Goal: Communication & Community: Answer question/provide support

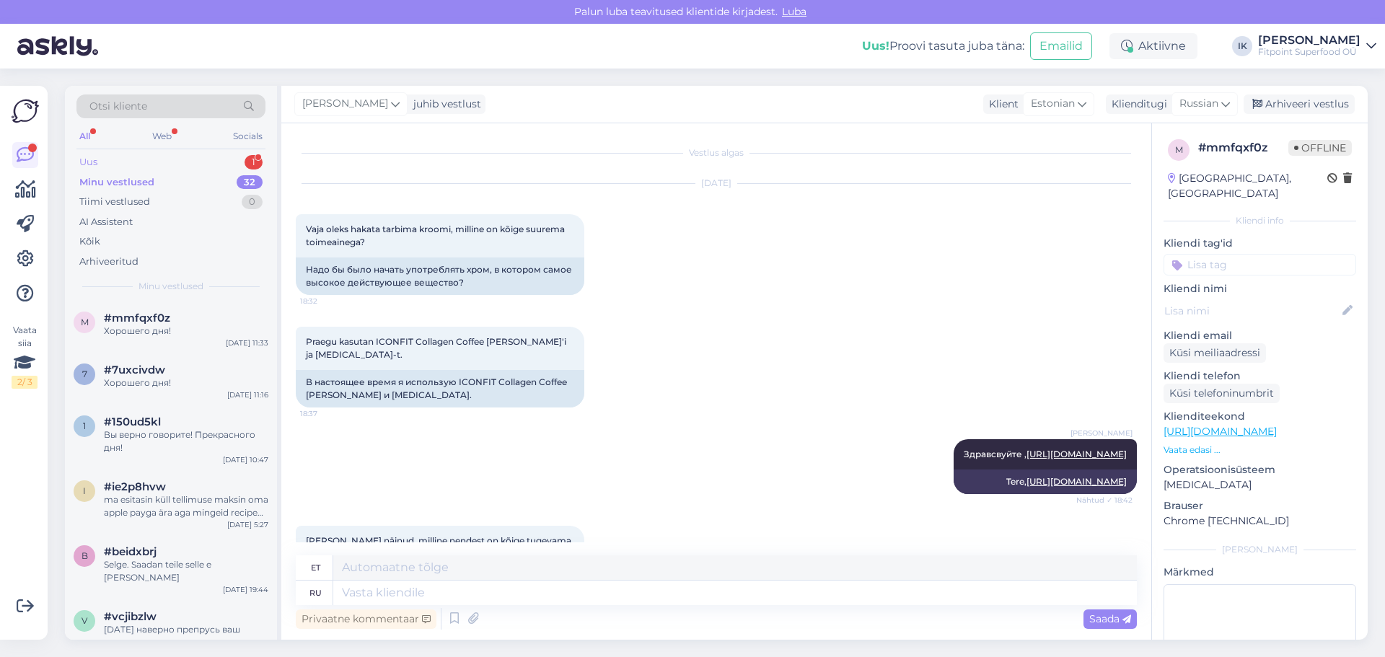
scroll to position [1651, 0]
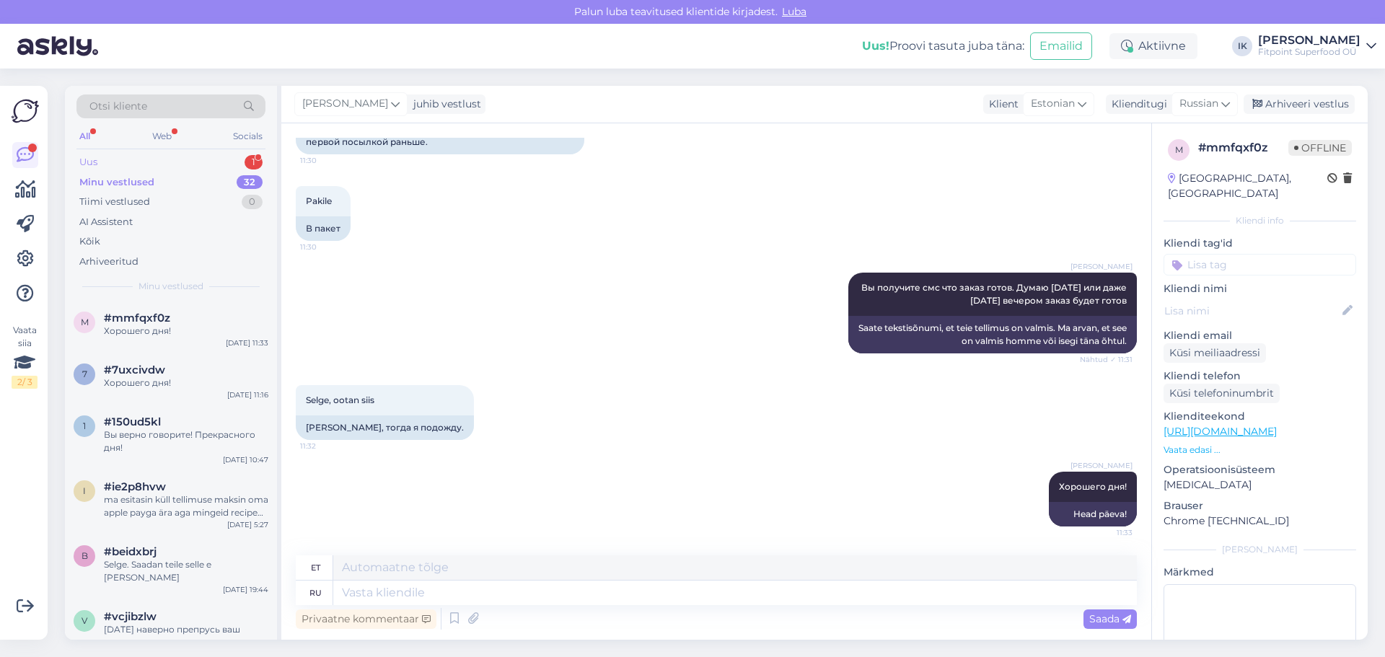
click at [137, 160] on div "Uus 1" at bounding box center [170, 162] width 189 height 20
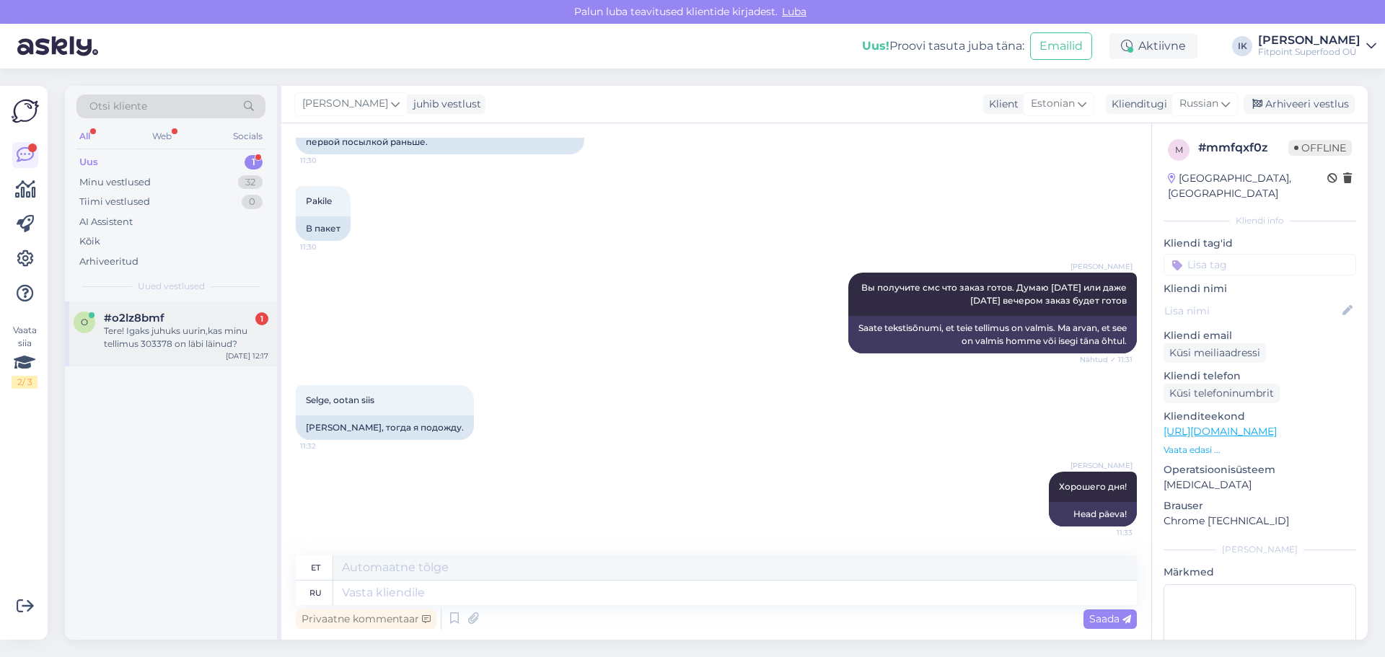
click at [187, 335] on div "Tere! Igaks juhuks uurin,kas minu tellimus 303378 on läbi läinud?" at bounding box center [186, 338] width 164 height 26
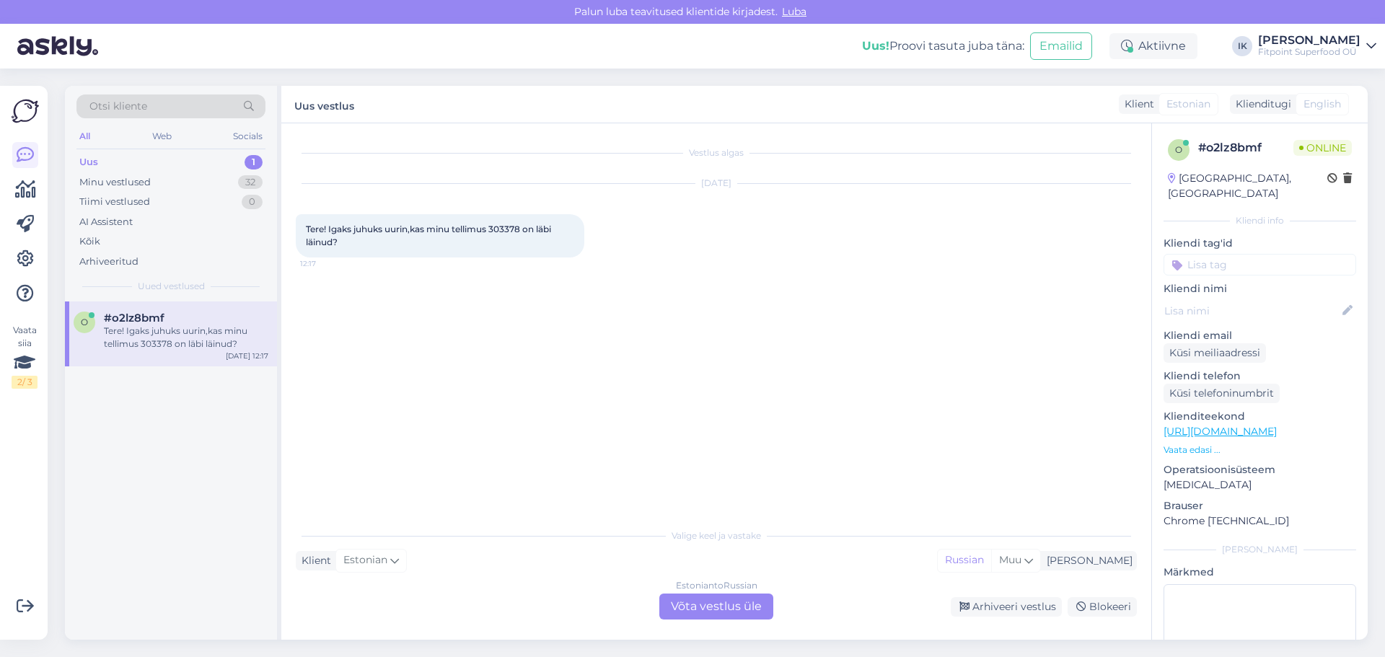
click at [690, 604] on div "Estonian to Russian Võta vestlus üle" at bounding box center [716, 607] width 114 height 26
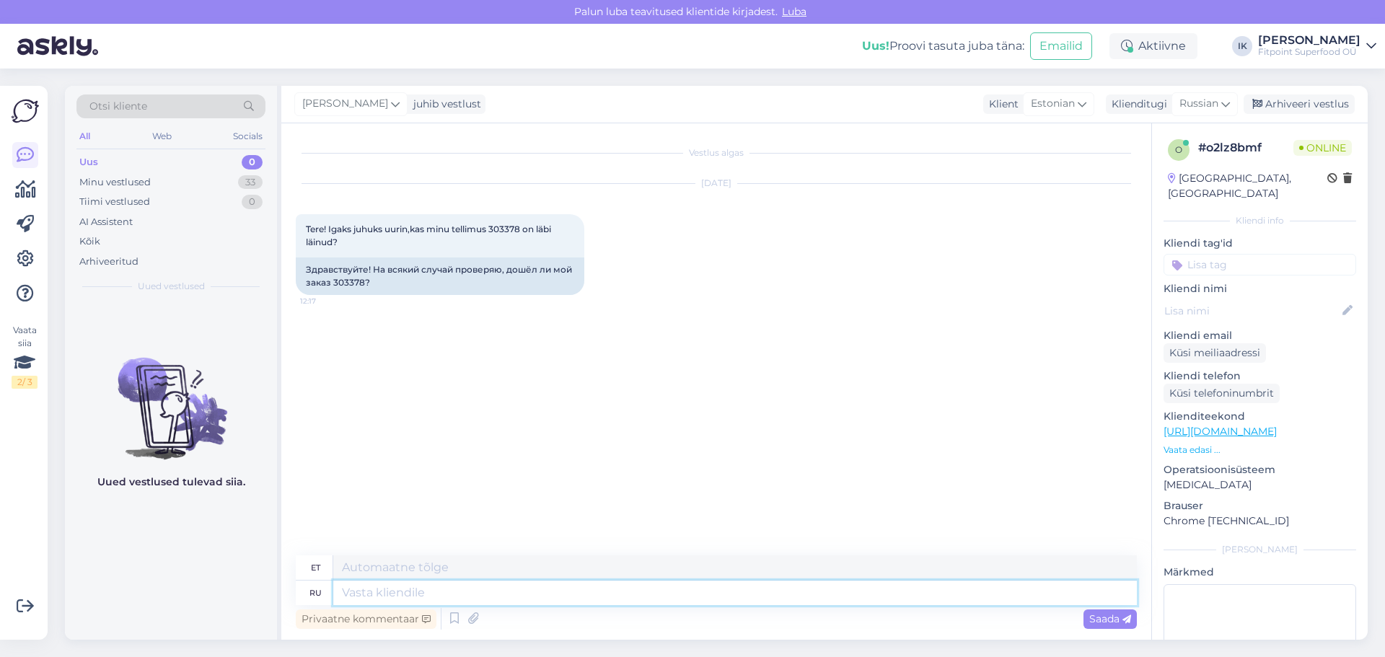
click at [413, 597] on textarea at bounding box center [735, 593] width 804 height 25
type textarea "H"
type textarea "Привет!"
type textarea "Tere!"
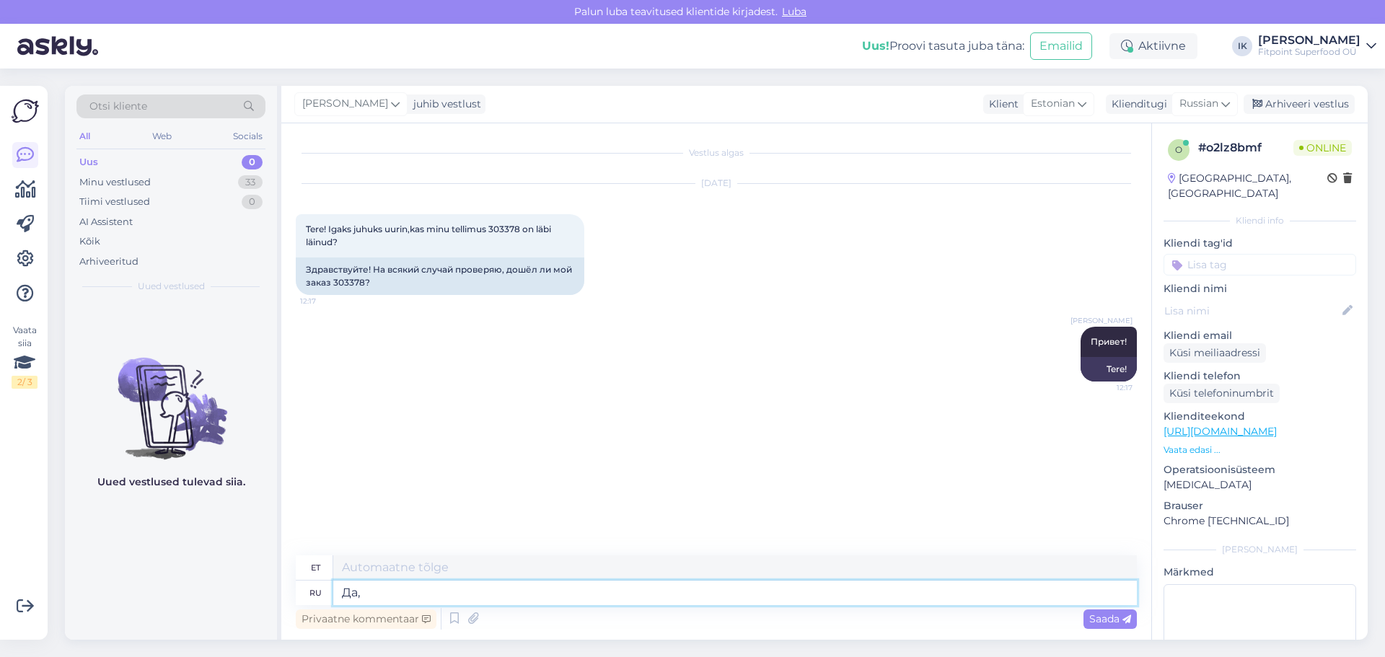
type textarea "Да,"
type textarea "Jah,"
type textarea "Да, [DATE]"
type textarea "Jah, täna"
type textarea "Да, [DATE] будет"
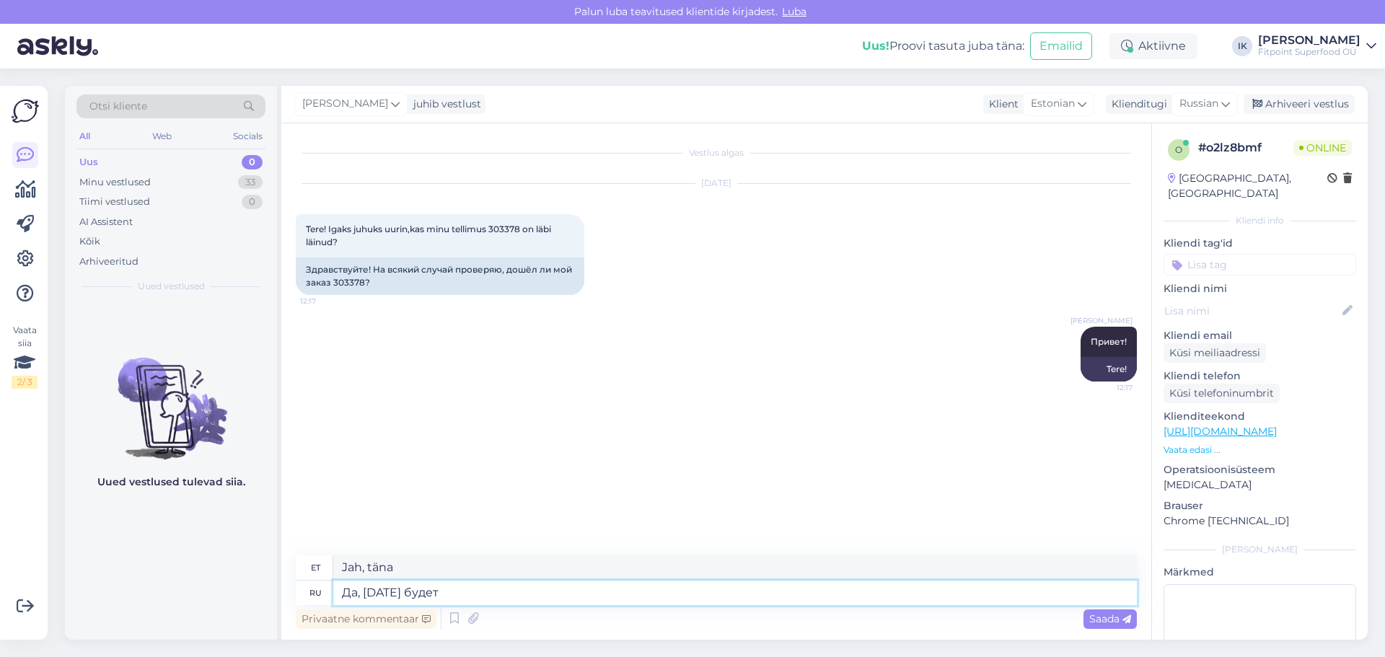
type textarea "Jah, see saab olema täna"
type textarea "Да, [DATE] будет отправлен"
type textarea "Jah, see saadetakse täna"
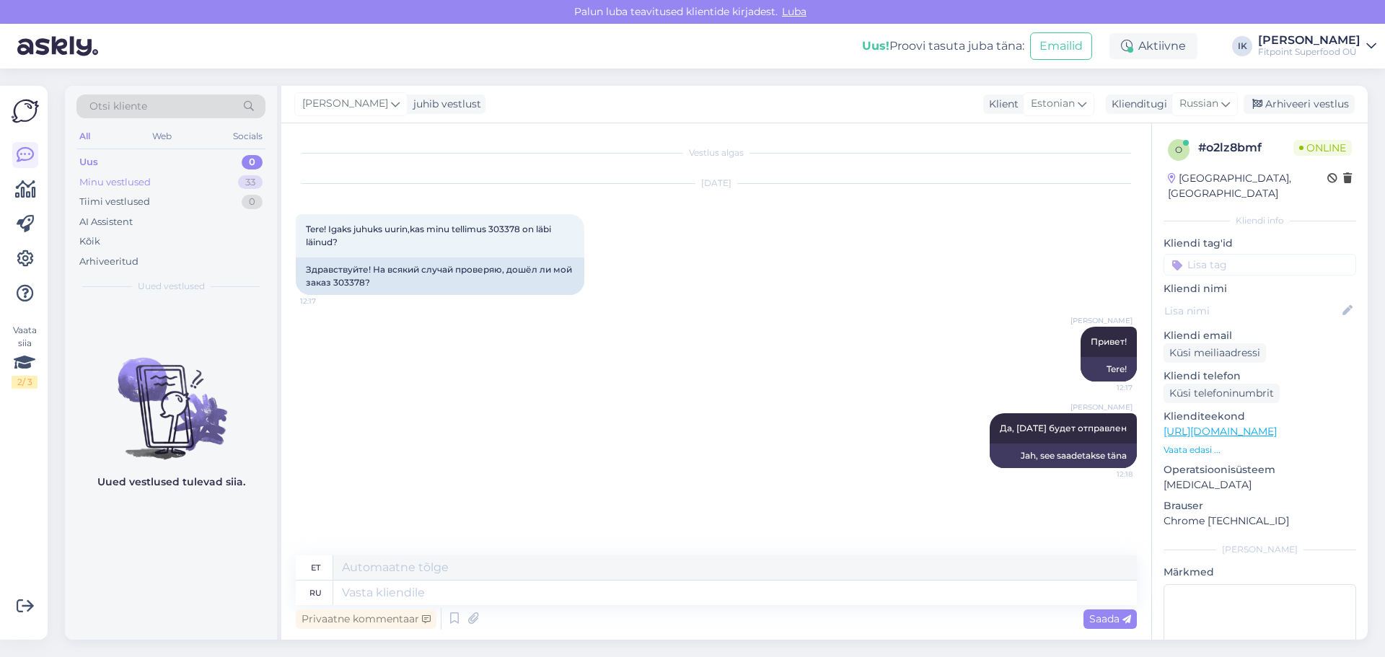
click at [186, 180] on div "Minu vestlused 33" at bounding box center [170, 182] width 189 height 20
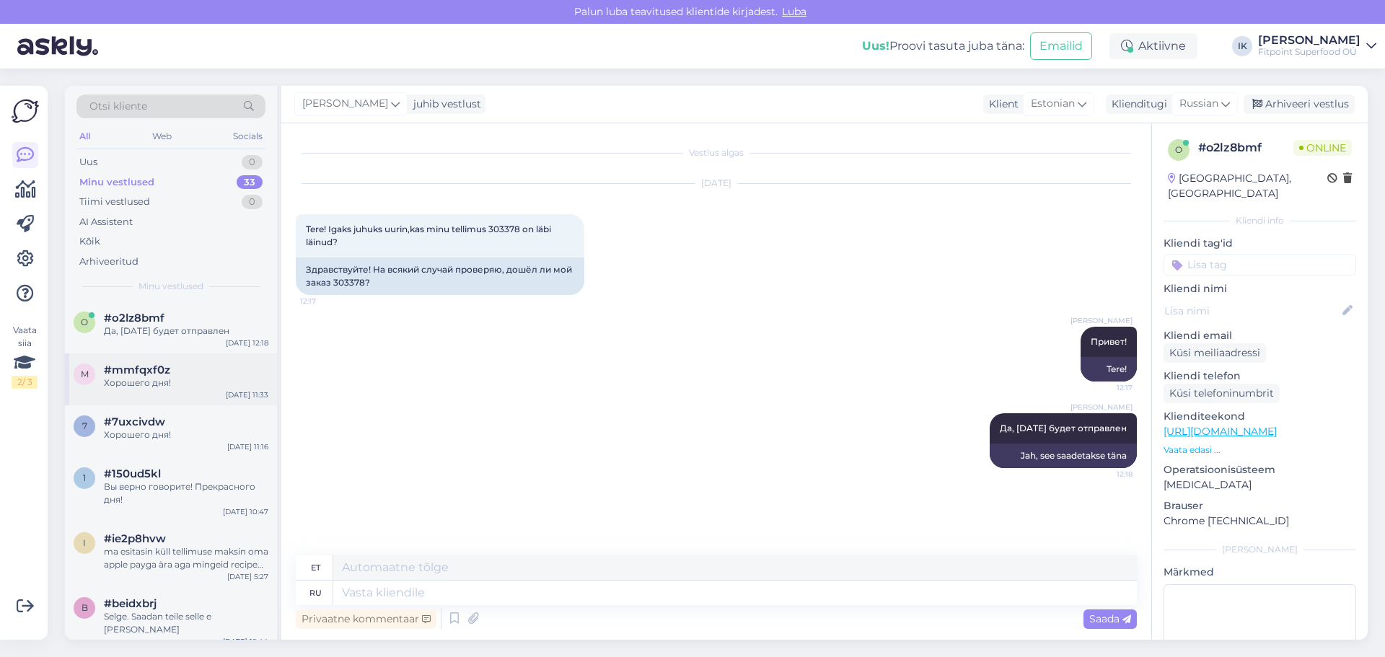
click at [202, 384] on div "Хорошего дня!" at bounding box center [186, 383] width 164 height 13
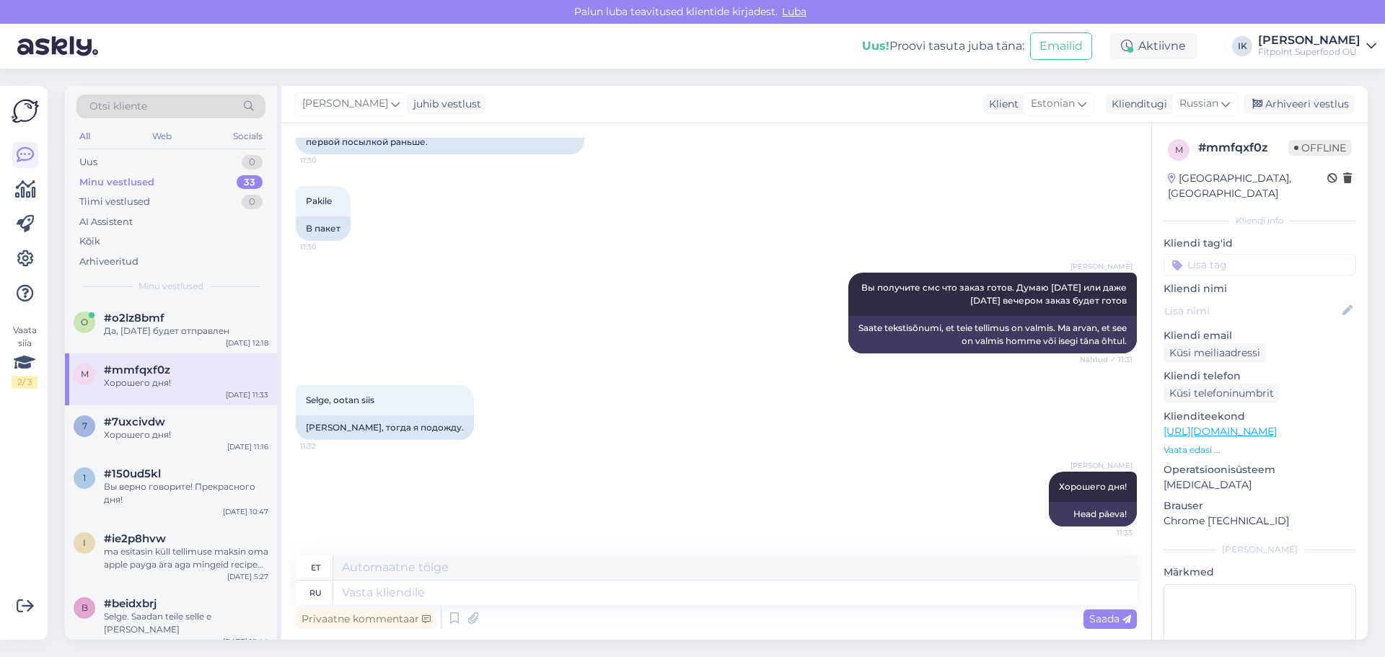
scroll to position [1651, 0]
click at [124, 437] on div "Хорошего дня!" at bounding box center [186, 434] width 164 height 13
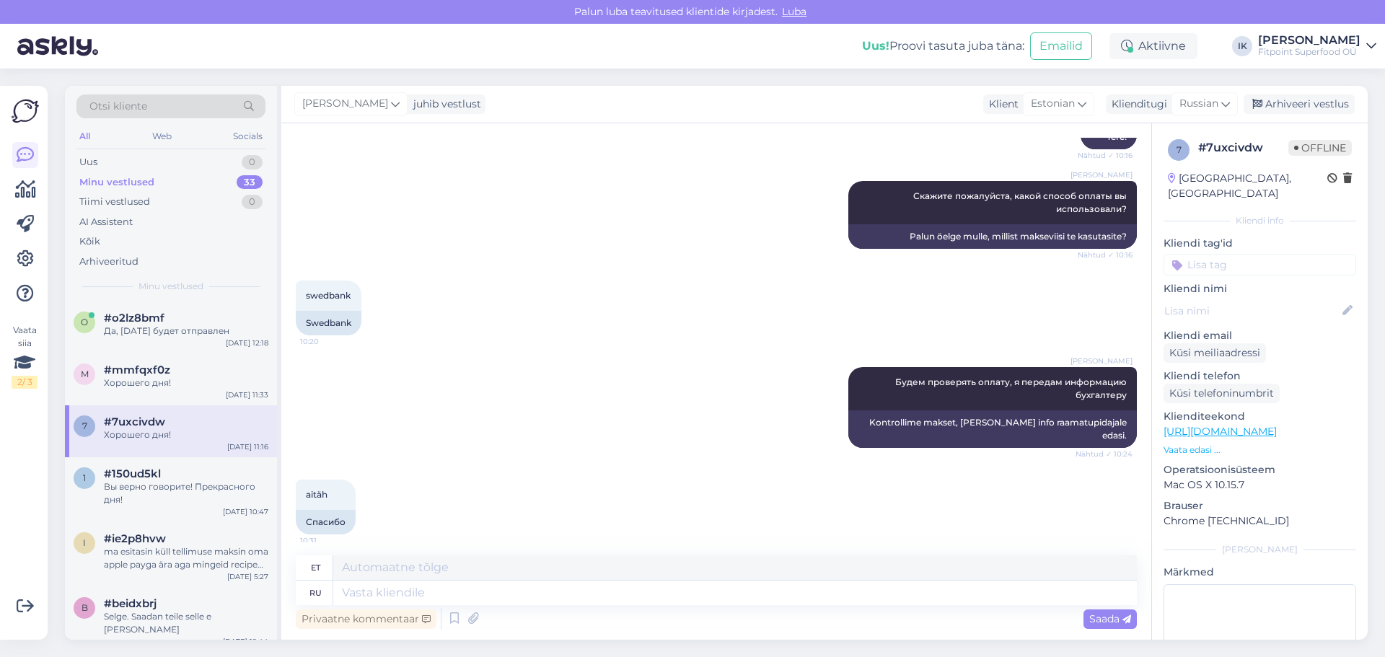
scroll to position [322, 0]
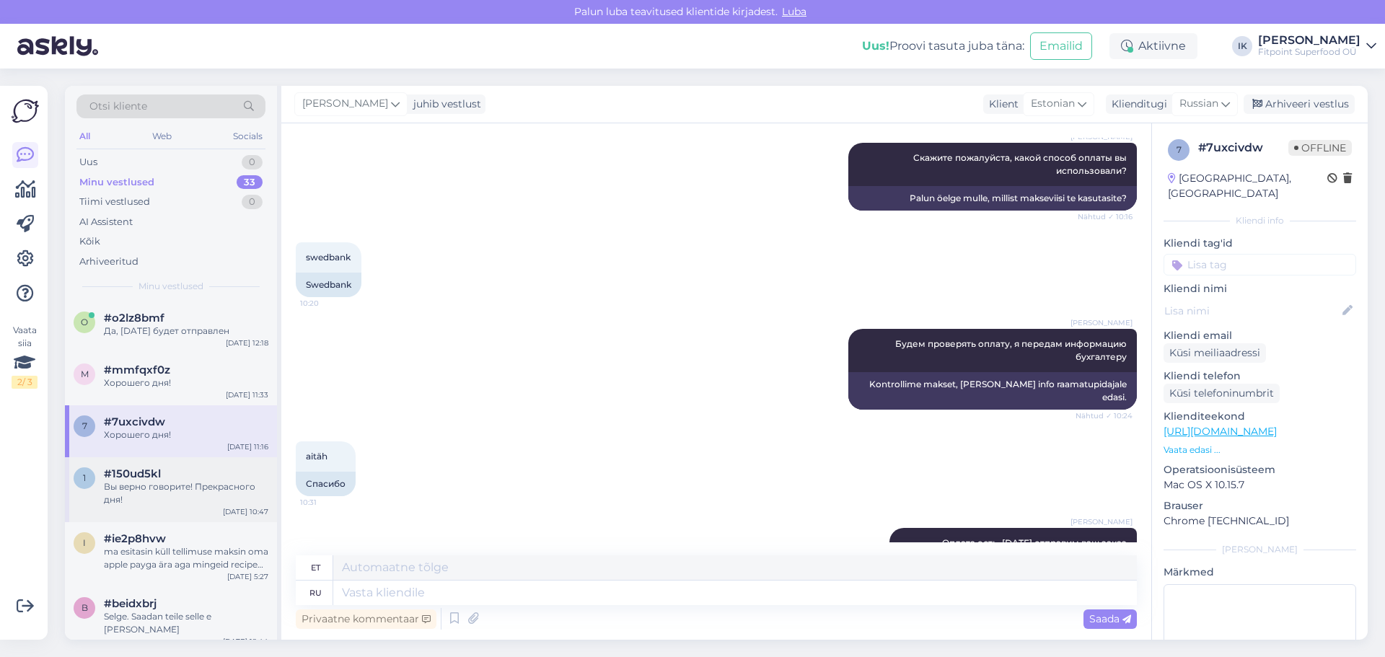
click at [181, 482] on div "Вы верно говорите! Прекрасного дня!" at bounding box center [186, 493] width 164 height 26
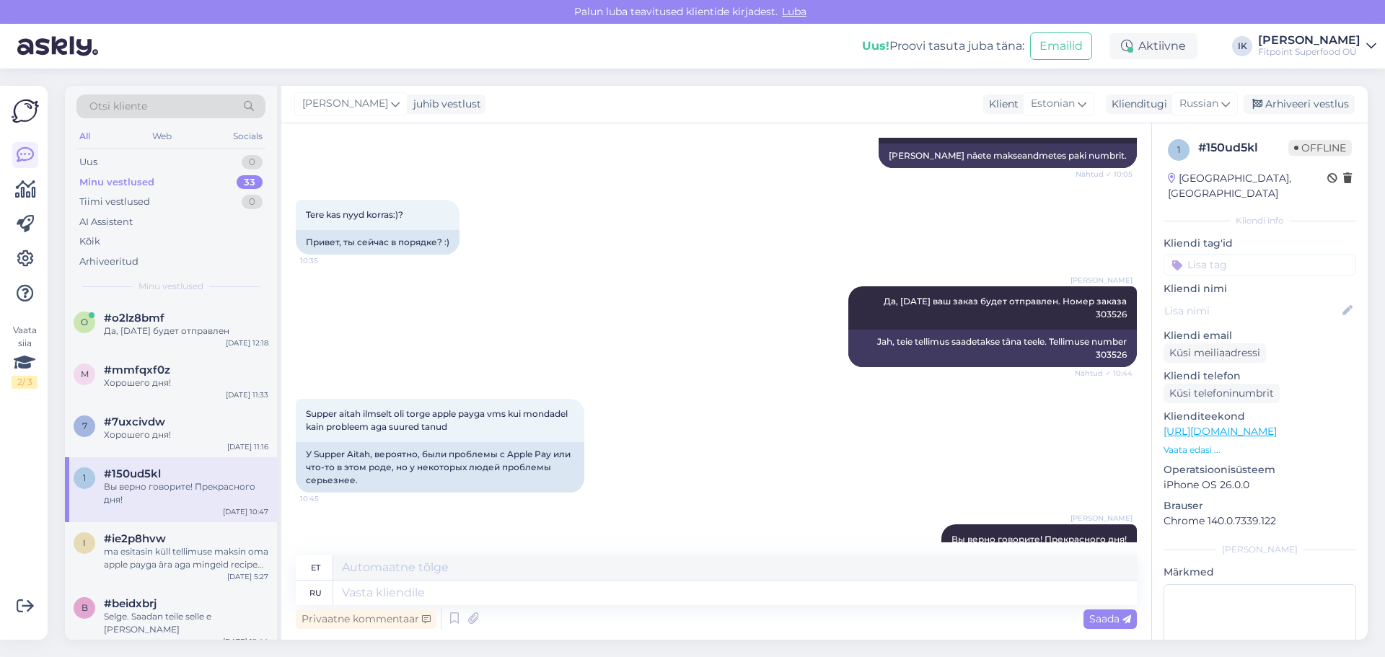
scroll to position [353, 0]
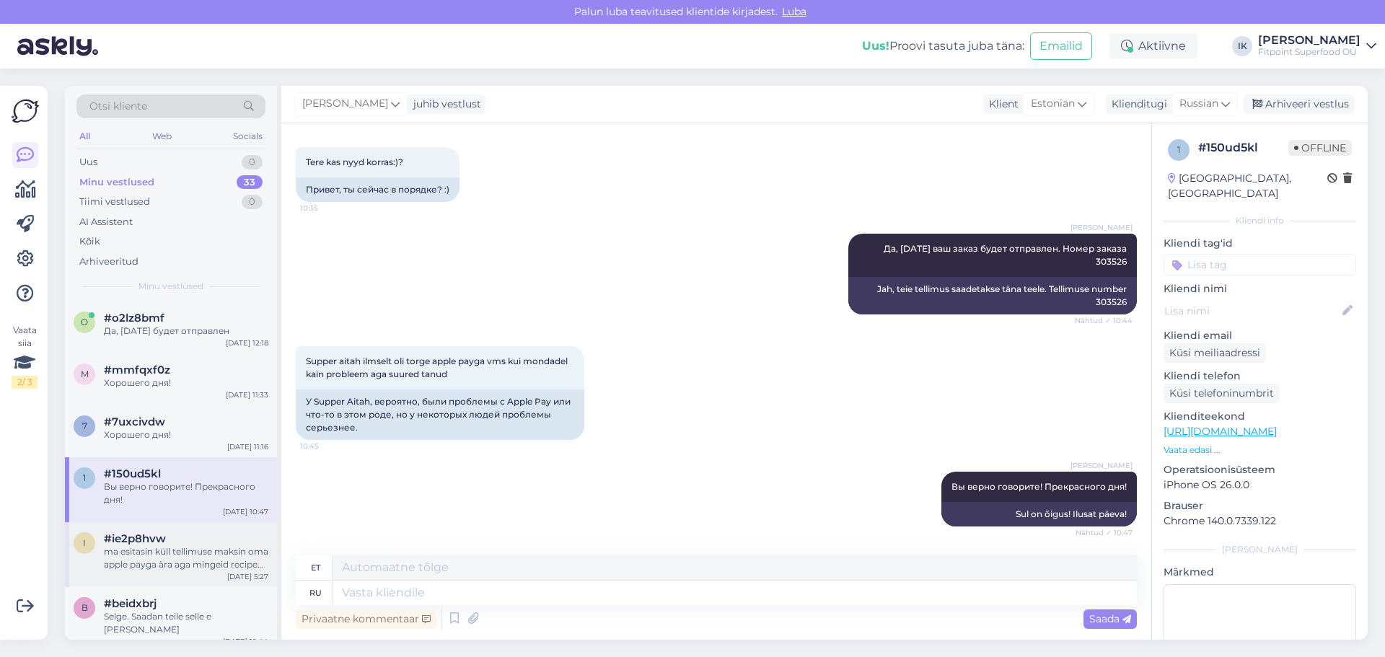
click at [156, 560] on div "ma esitasin küll tellimuse maksin oma apple payga ära aga mingeid recipe ega as…" at bounding box center [186, 558] width 164 height 26
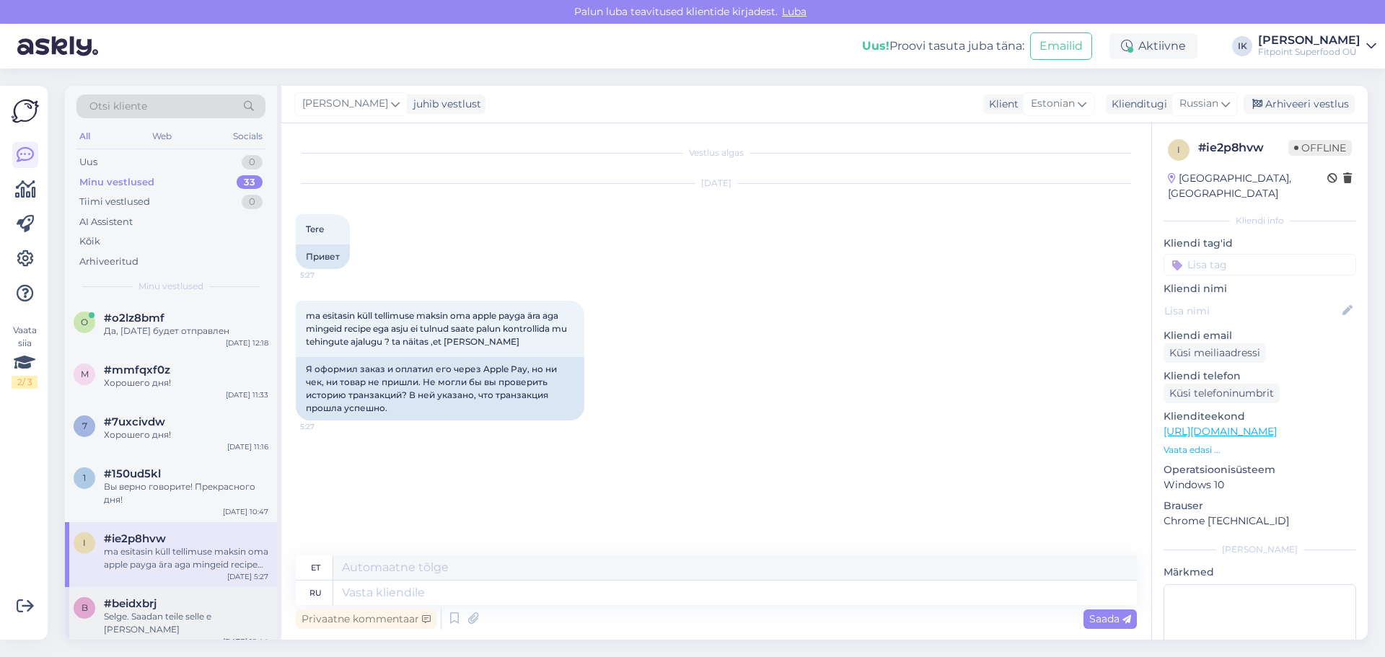
click at [134, 615] on div "Selge. Saadan teile selle e [PERSON_NAME]" at bounding box center [186, 623] width 164 height 26
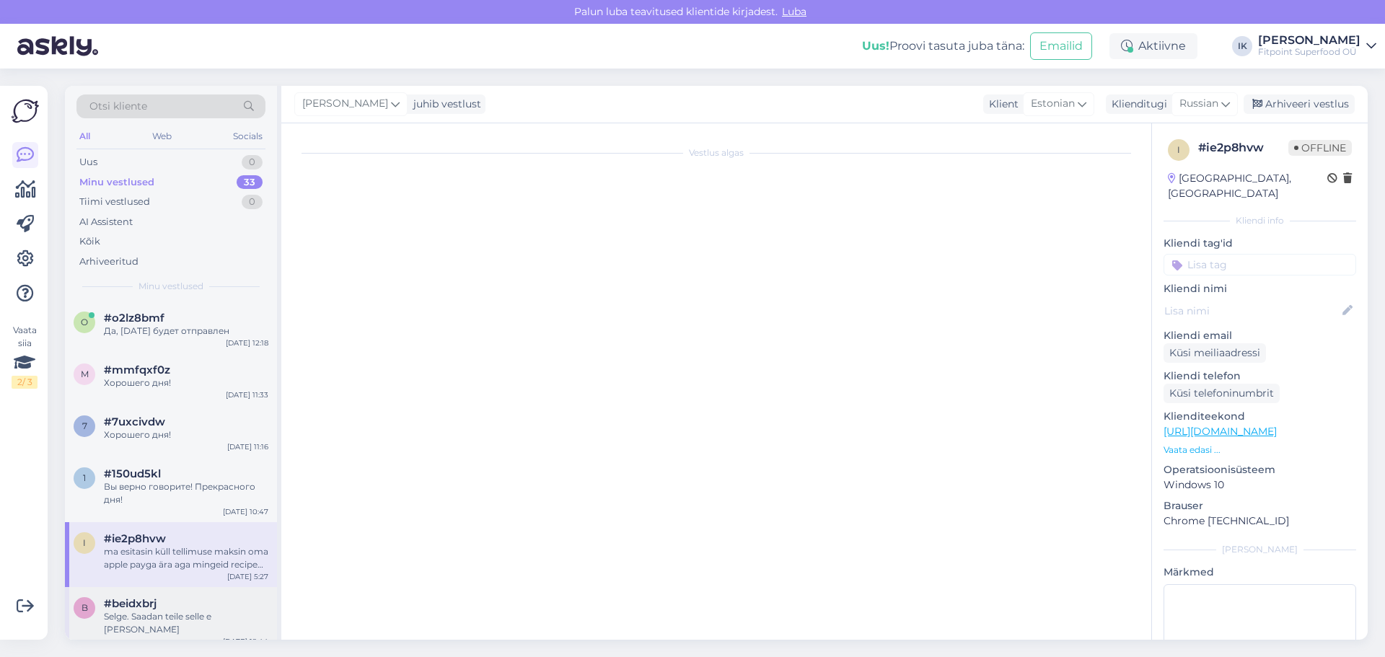
scroll to position [753, 0]
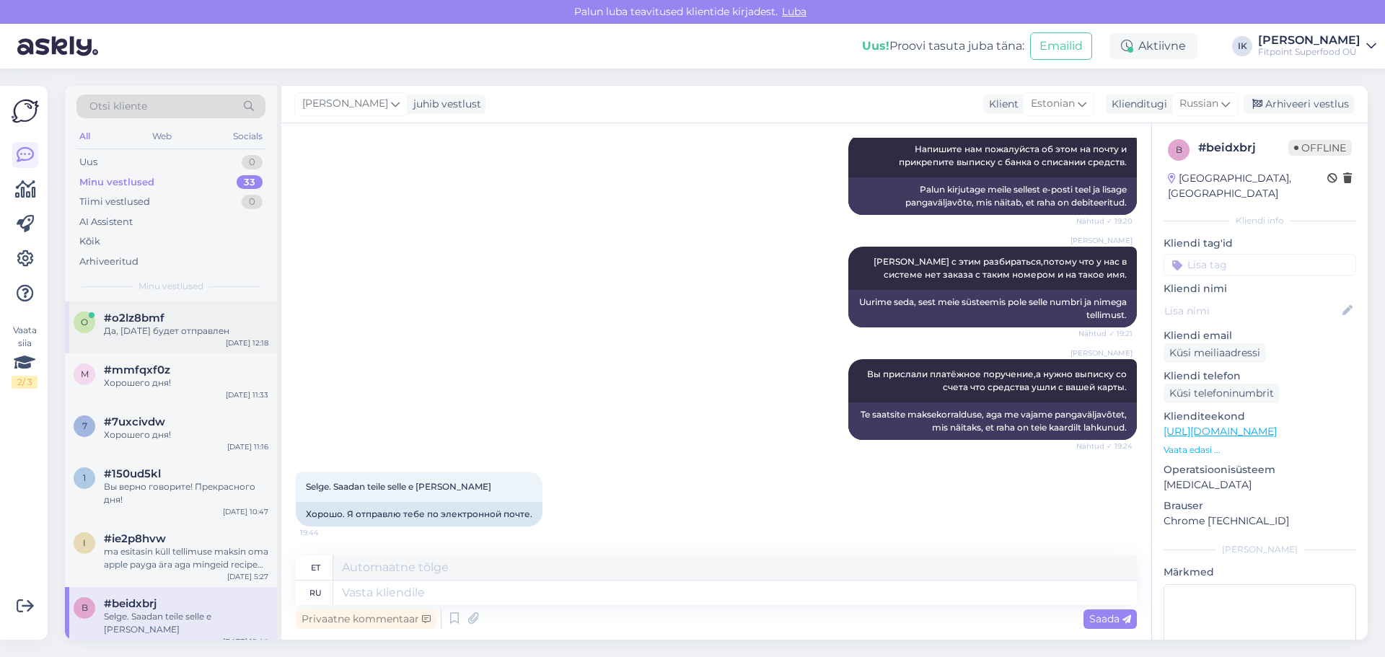
click at [134, 331] on div "Да, [DATE] будет отправлен" at bounding box center [186, 331] width 164 height 13
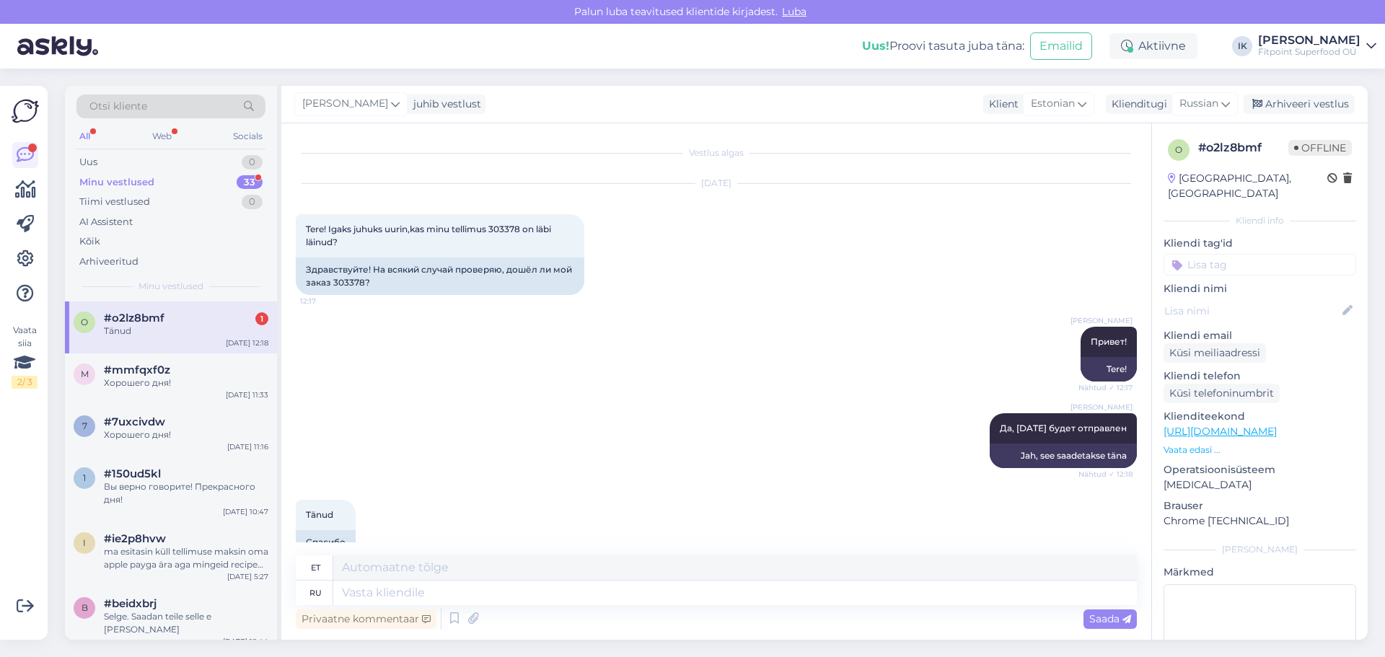
scroll to position [28, 0]
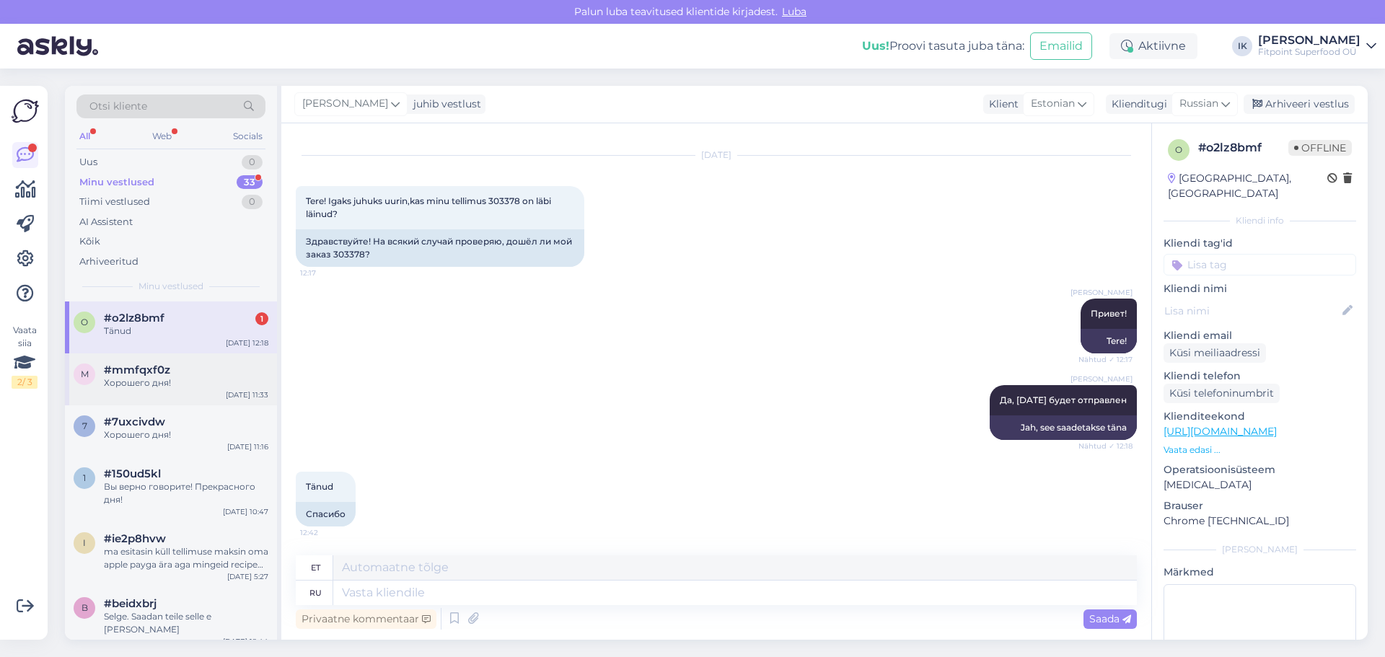
click at [180, 374] on div "#mmfqxf0z" at bounding box center [186, 370] width 164 height 13
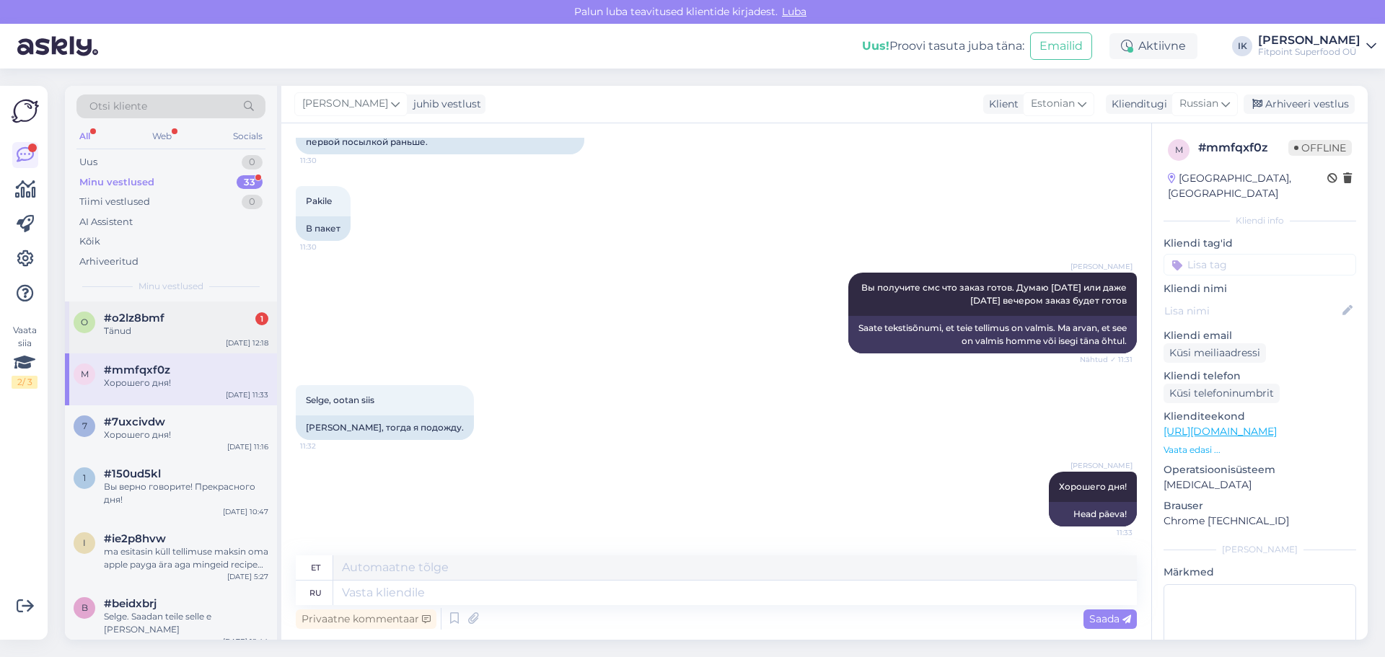
click at [186, 345] on div "o #o2lz8bmf 1 Tänud [DATE] 12:18" at bounding box center [171, 328] width 212 height 52
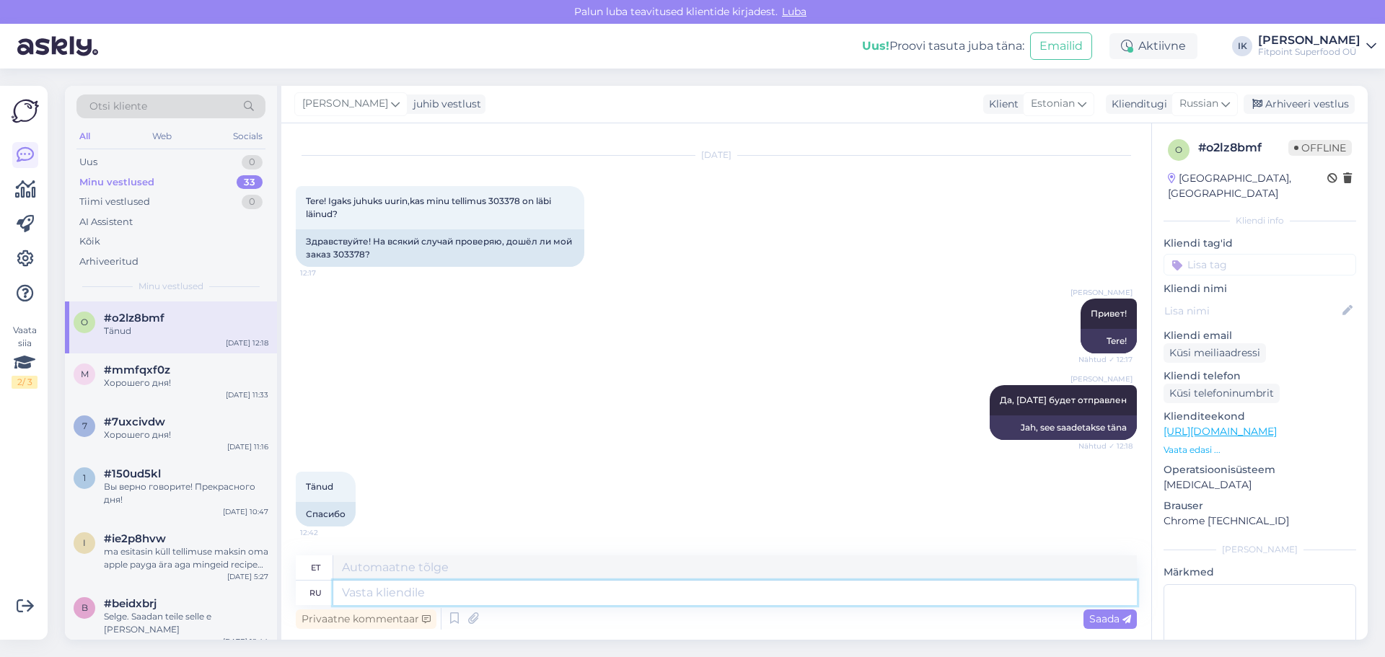
click at [494, 602] on textarea at bounding box center [735, 593] width 804 height 25
type textarea "Хорошего"
type textarea "Hea"
type textarea "Хорошего дня!"
type textarea "Head päeva!"
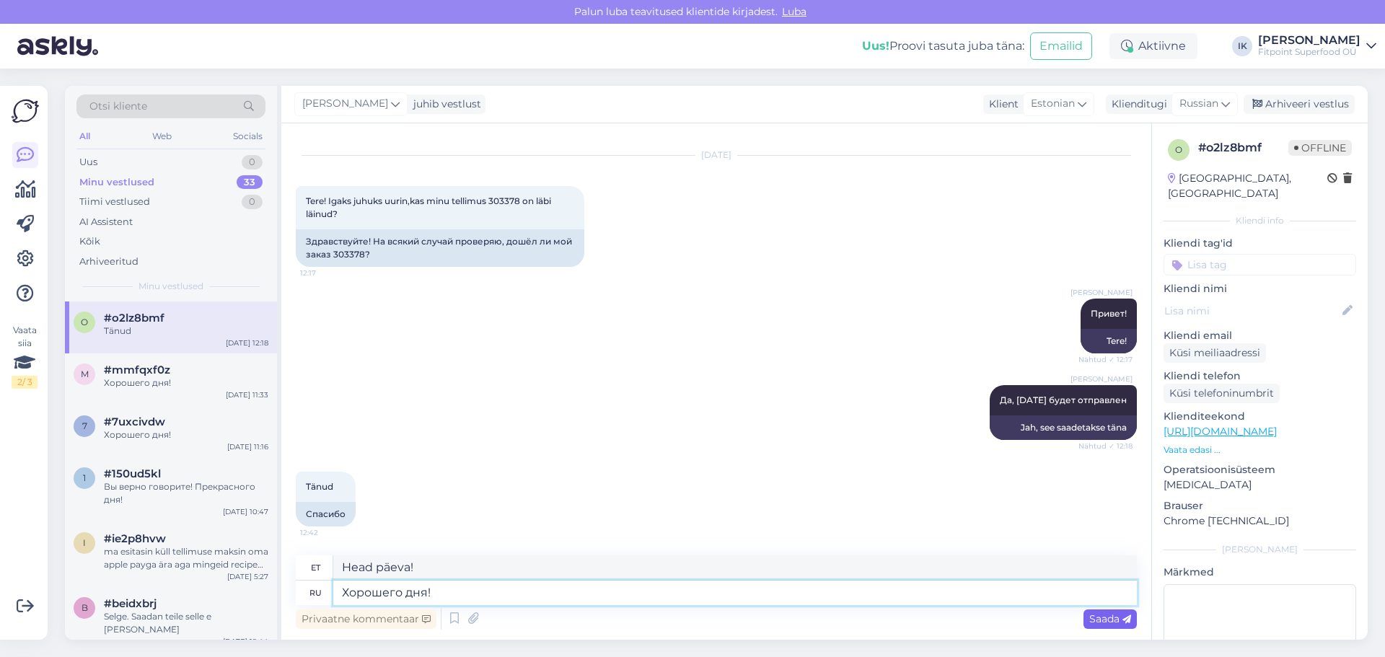
type textarea "Хорошего дня!"
click at [1113, 620] on span "Saada" at bounding box center [1110, 618] width 42 height 13
